Goal: Task Accomplishment & Management: Use online tool/utility

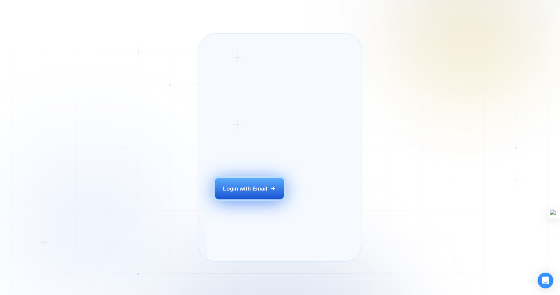
click at [243, 192] on div "Login with Email" at bounding box center [245, 189] width 44 height 8
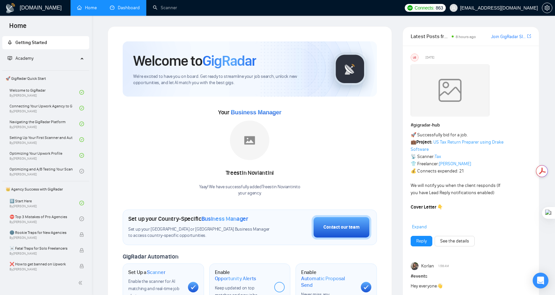
click at [117, 10] on link "Dashboard" at bounding box center [125, 8] width 30 height 6
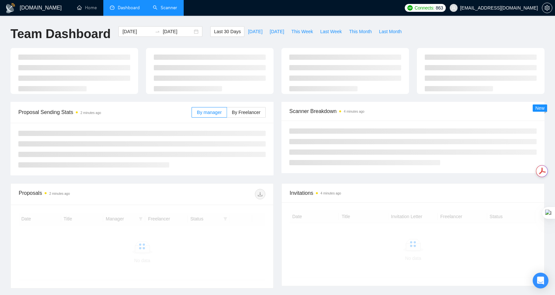
click at [170, 10] on link "Scanner" at bounding box center [165, 8] width 24 height 6
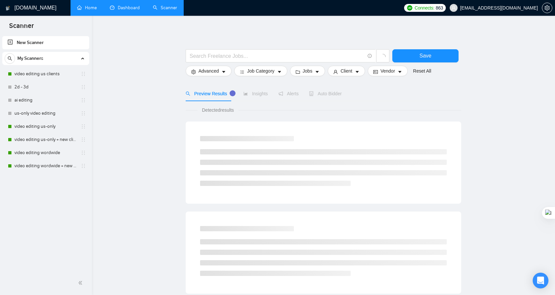
click at [86, 5] on link "Home" at bounding box center [87, 8] width 20 height 6
